Goal: Information Seeking & Learning: Find specific fact

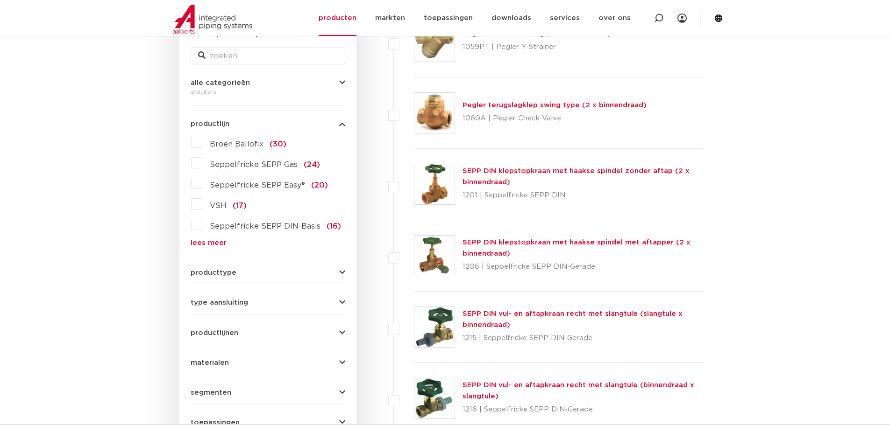
scroll to position [218, 0]
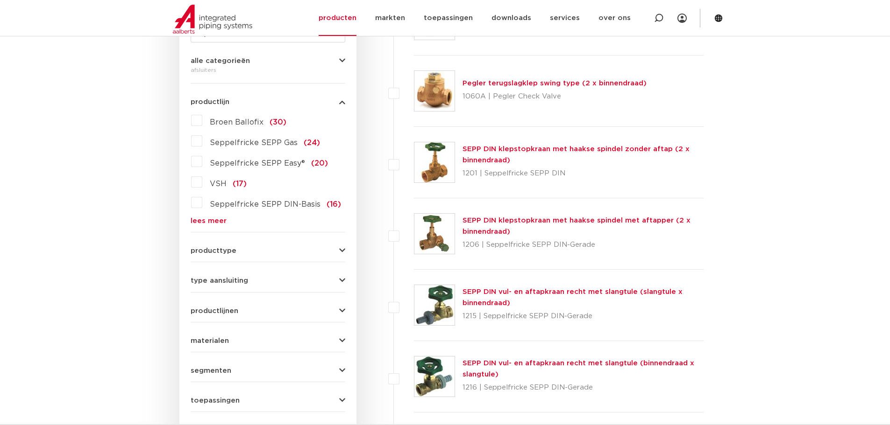
click at [205, 182] on label "VSH (17)" at bounding box center [224, 182] width 44 height 15
click at [0, 0] on input "VSH (17)" at bounding box center [0, 0] width 0 height 0
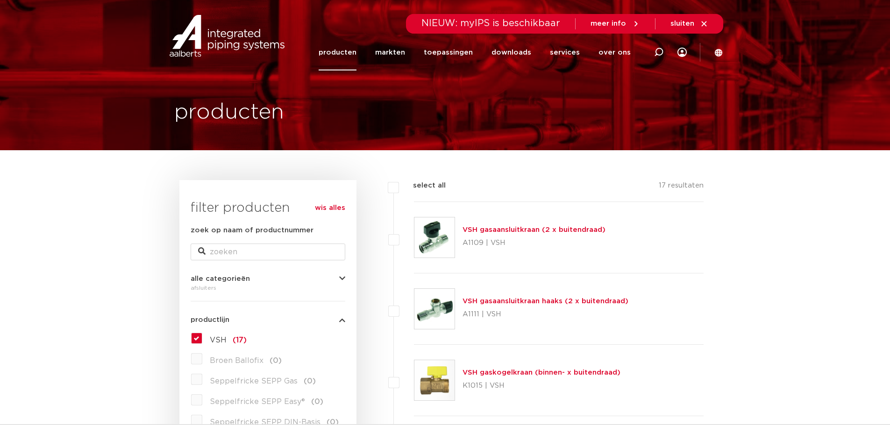
click at [202, 336] on label "VSH (17)" at bounding box center [224, 338] width 44 height 15
click at [0, 0] on input "VSH (17)" at bounding box center [0, 0] width 0 height 0
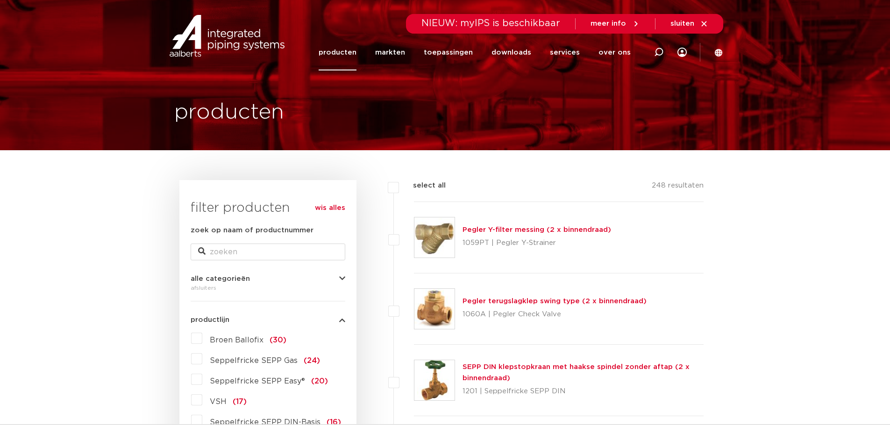
click at [347, 276] on div "wis alles filter producten zoek op naam of productnummer alle categorieën afslu…" at bounding box center [267, 431] width 177 height 503
click at [342, 278] on icon "button" at bounding box center [342, 279] width 6 height 7
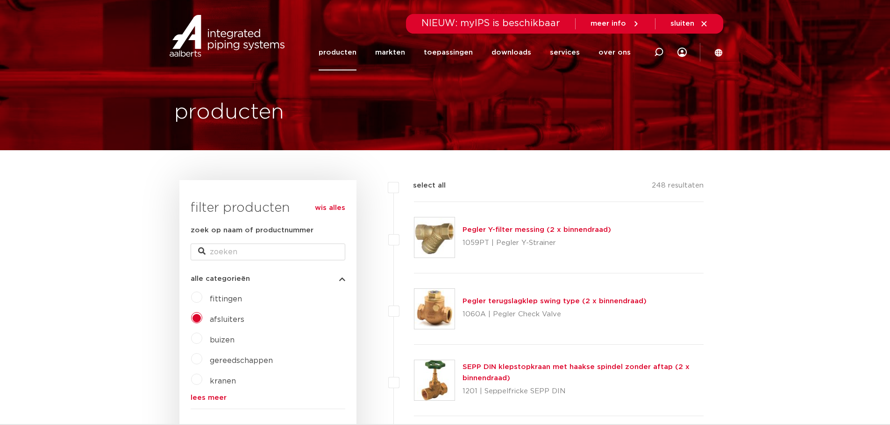
click at [202, 301] on label "fittingen" at bounding box center [222, 297] width 40 height 15
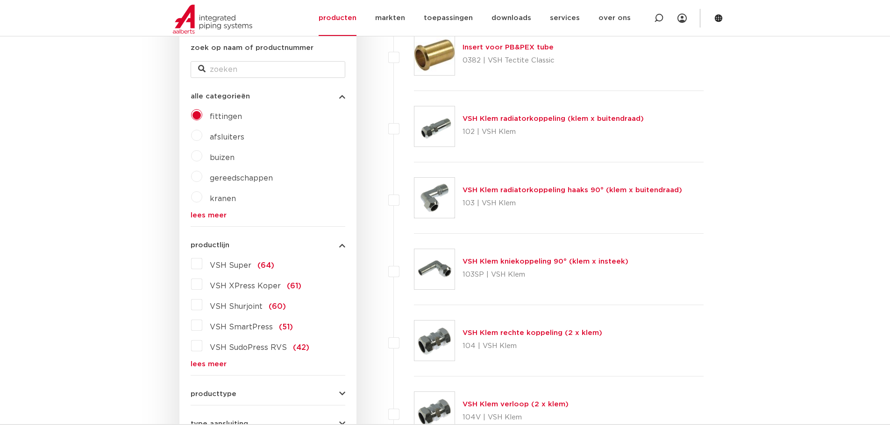
scroll to position [327, 0]
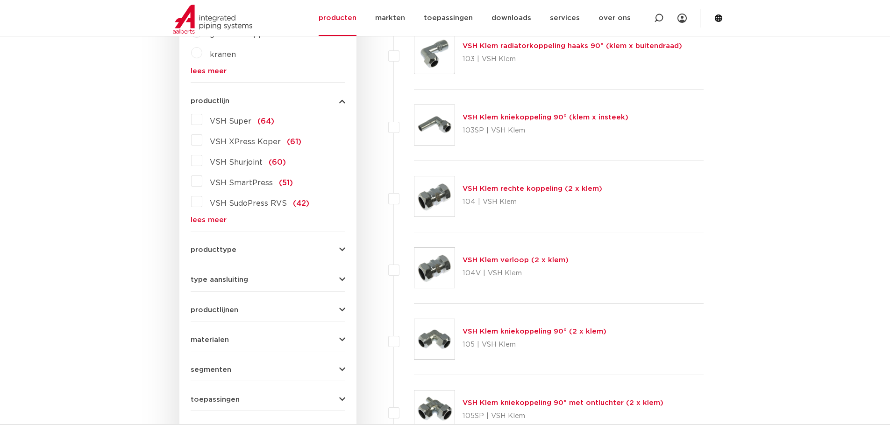
click at [200, 221] on link "lees meer" at bounding box center [268, 220] width 155 height 7
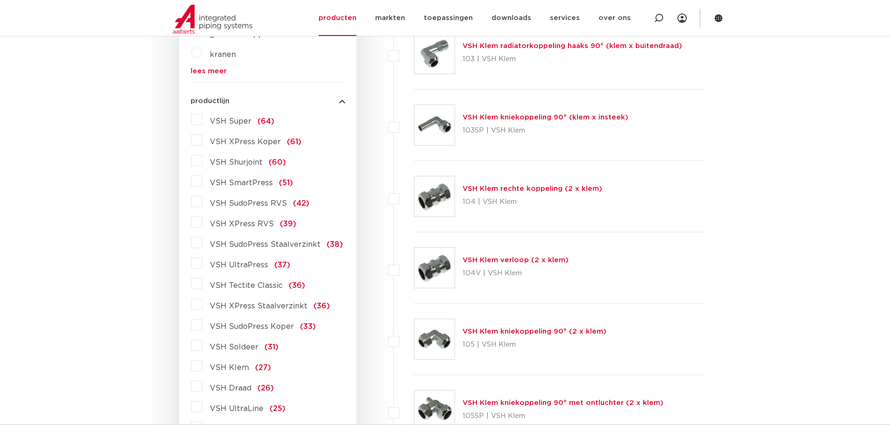
click at [202, 221] on label "VSH XPress RVS (39)" at bounding box center [249, 222] width 94 height 15
click at [0, 0] on input "VSH XPress RVS (39)" at bounding box center [0, 0] width 0 height 0
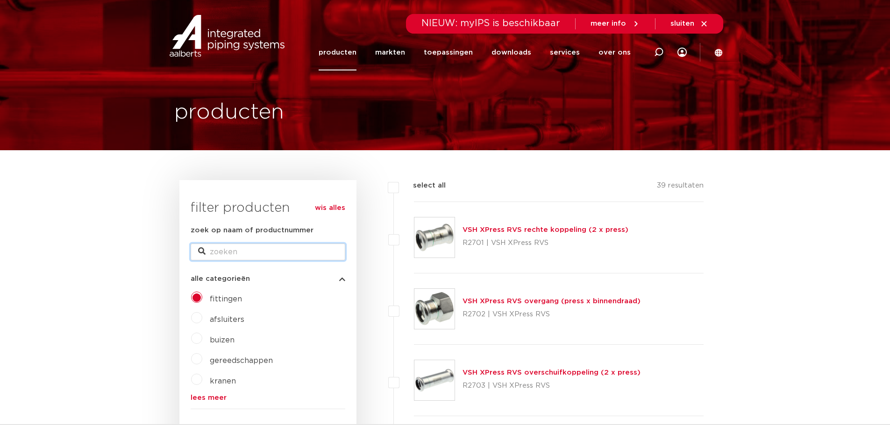
click at [237, 254] on input "zoek op naam of productnummer" at bounding box center [268, 252] width 155 height 17
type input "xpress kogelkraan"
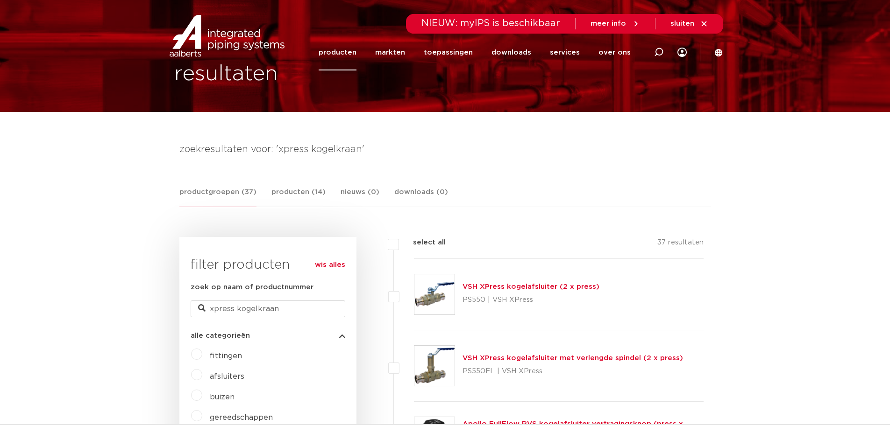
scroll to position [109, 0]
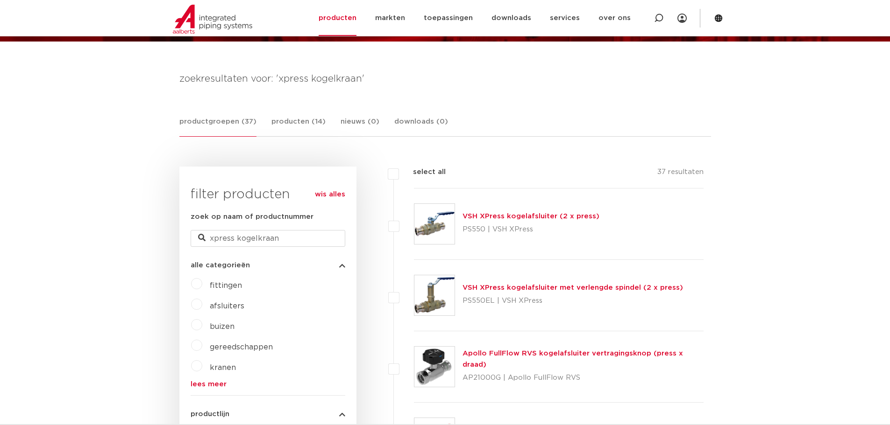
click at [526, 290] on link "VSH XPress kogelafsluiter met verlengde spindel (2 x press)" at bounding box center [572, 287] width 220 height 7
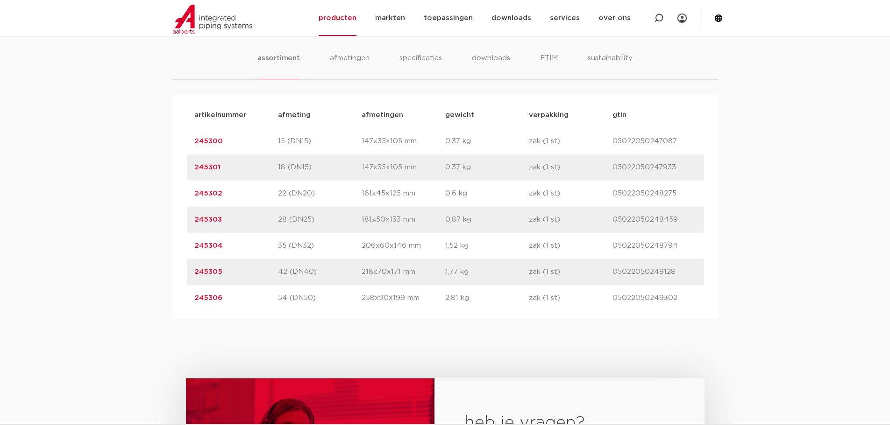
scroll to position [654, 0]
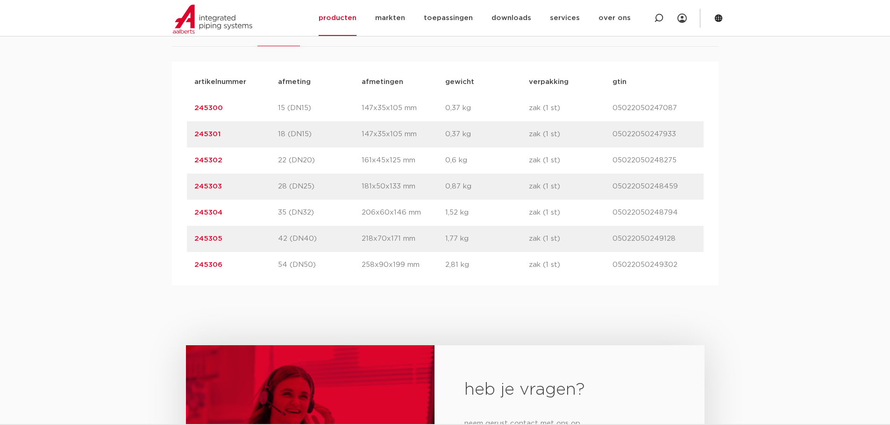
drag, startPoint x: 230, startPoint y: 239, endPoint x: 167, endPoint y: 239, distance: 63.5
click at [167, 239] on div "assortiment [GEOGRAPHIC_DATA] specificaties downloads ETIM sustainability assor…" at bounding box center [445, 138] width 890 height 296
copy link "245305"
click at [319, 163] on p "22 (DN20)" at bounding box center [320, 160] width 84 height 11
drag, startPoint x: 228, startPoint y: 162, endPoint x: 161, endPoint y: 162, distance: 67.3
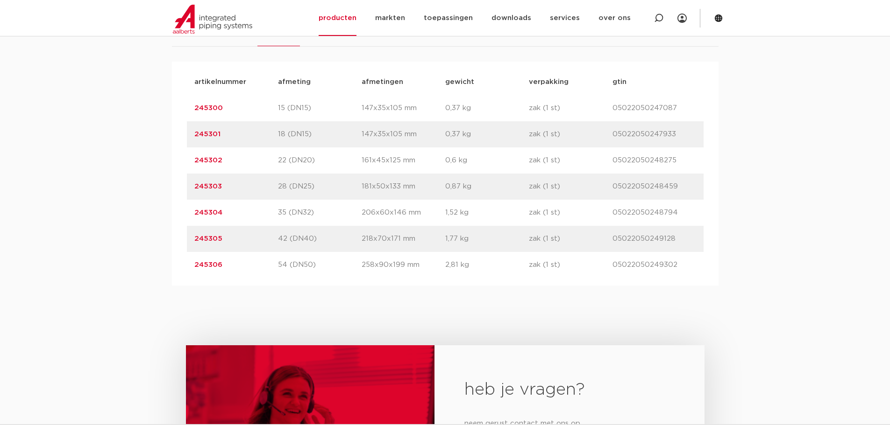
click at [161, 162] on div "assortiment afmetingen specificaties downloads ETIM sustainability assortiment …" at bounding box center [445, 138] width 890 height 296
copy link "245302"
click at [209, 162] on link "245302" at bounding box center [208, 160] width 28 height 7
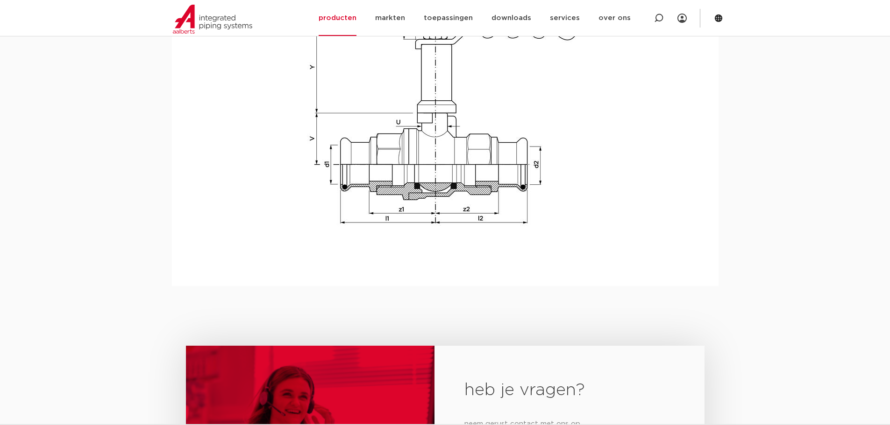
scroll to position [1066, 0]
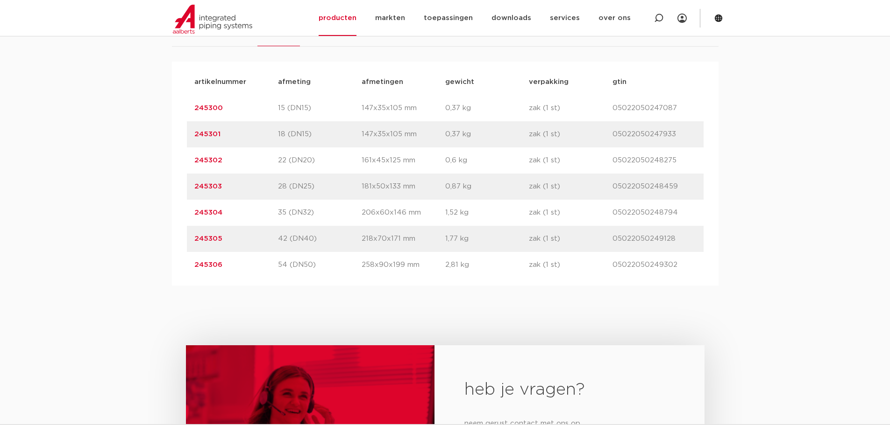
drag, startPoint x: 228, startPoint y: 160, endPoint x: 180, endPoint y: 160, distance: 47.6
click at [180, 160] on div "artikelnummer afmeting [GEOGRAPHIC_DATA] gewicht verpakking gtin artikelnummer …" at bounding box center [445, 174] width 546 height 224
copy link "245302"
